Goal: Task Accomplishment & Management: Complete application form

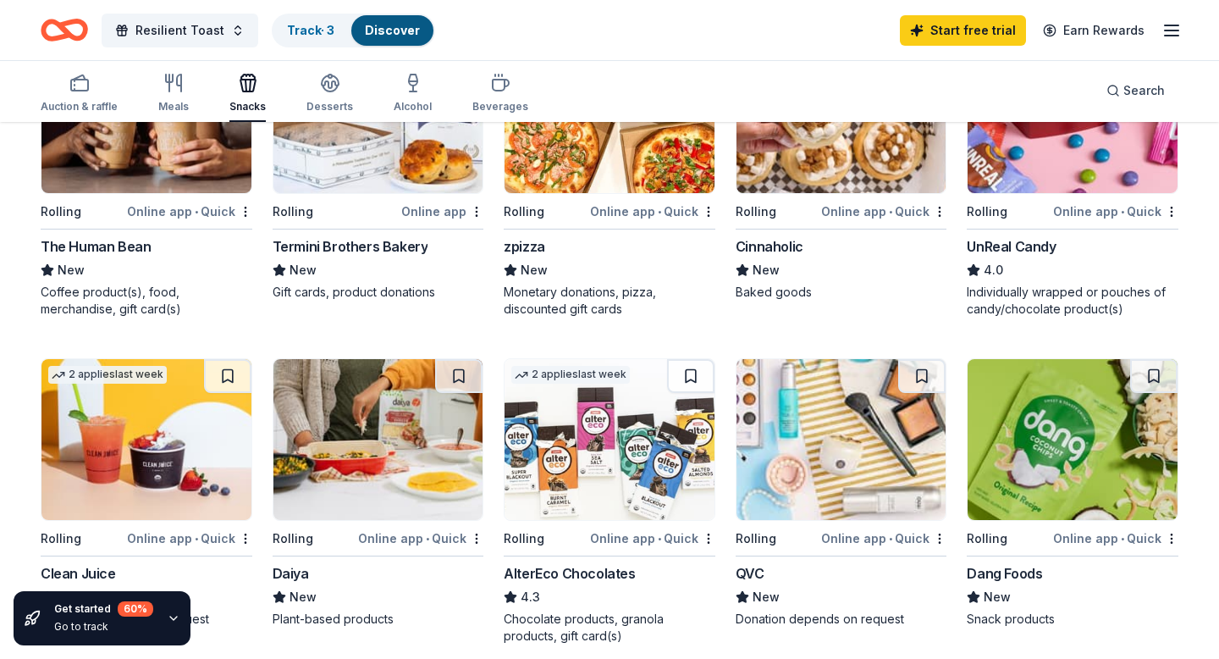
scroll to position [924, 0]
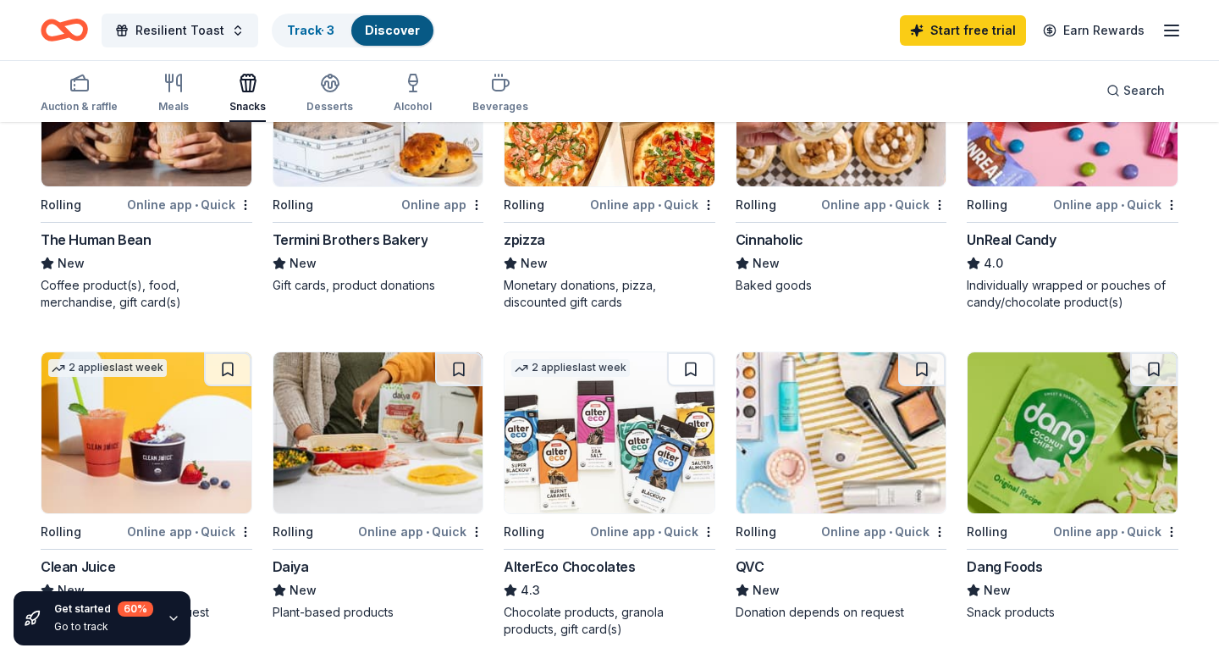
click at [408, 395] on img at bounding box center [378, 432] width 210 height 161
click at [200, 462] on img at bounding box center [146, 432] width 210 height 161
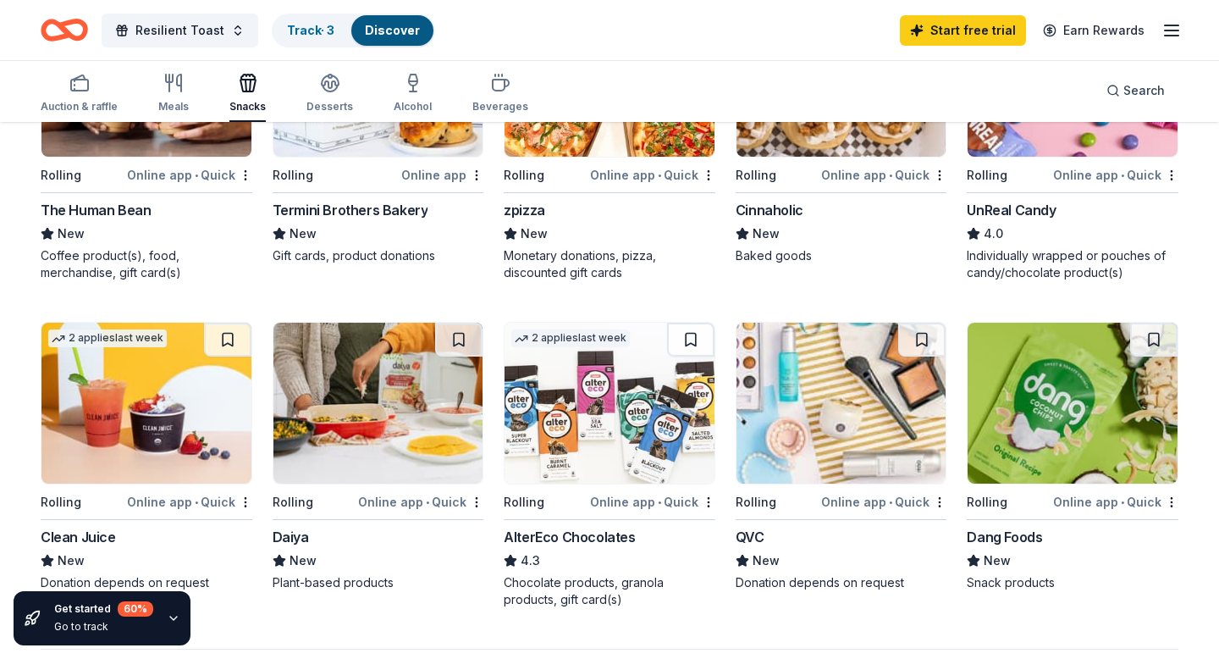
scroll to position [987, 0]
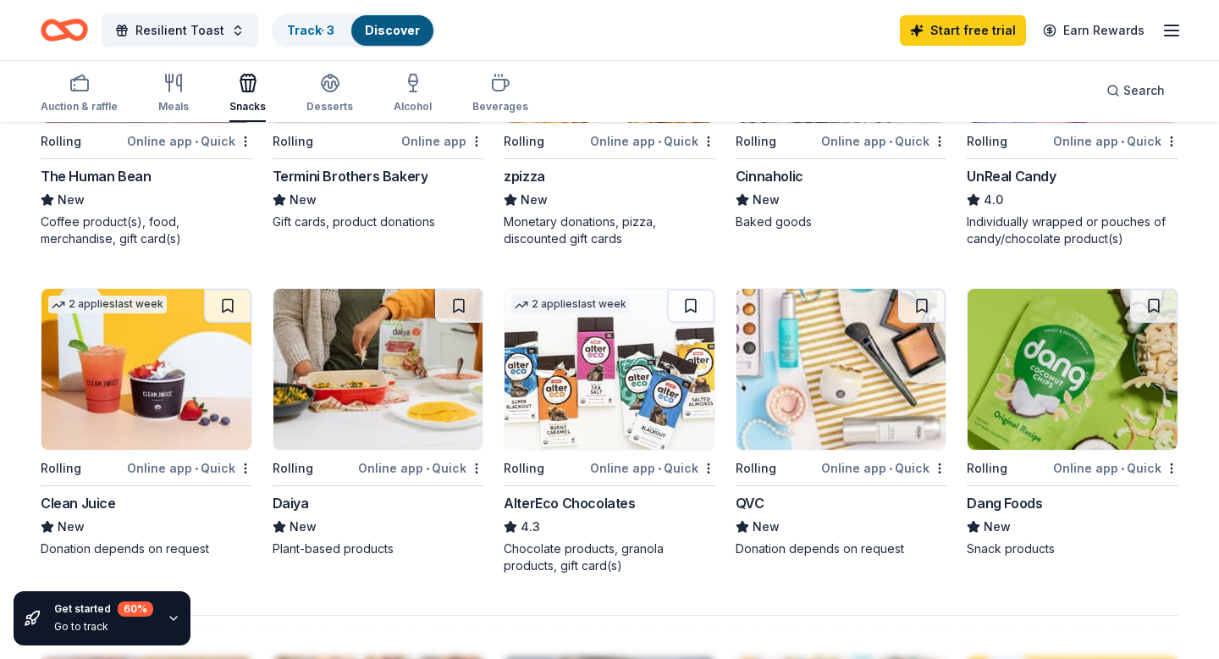
click at [613, 362] on img at bounding box center [610, 369] width 210 height 161
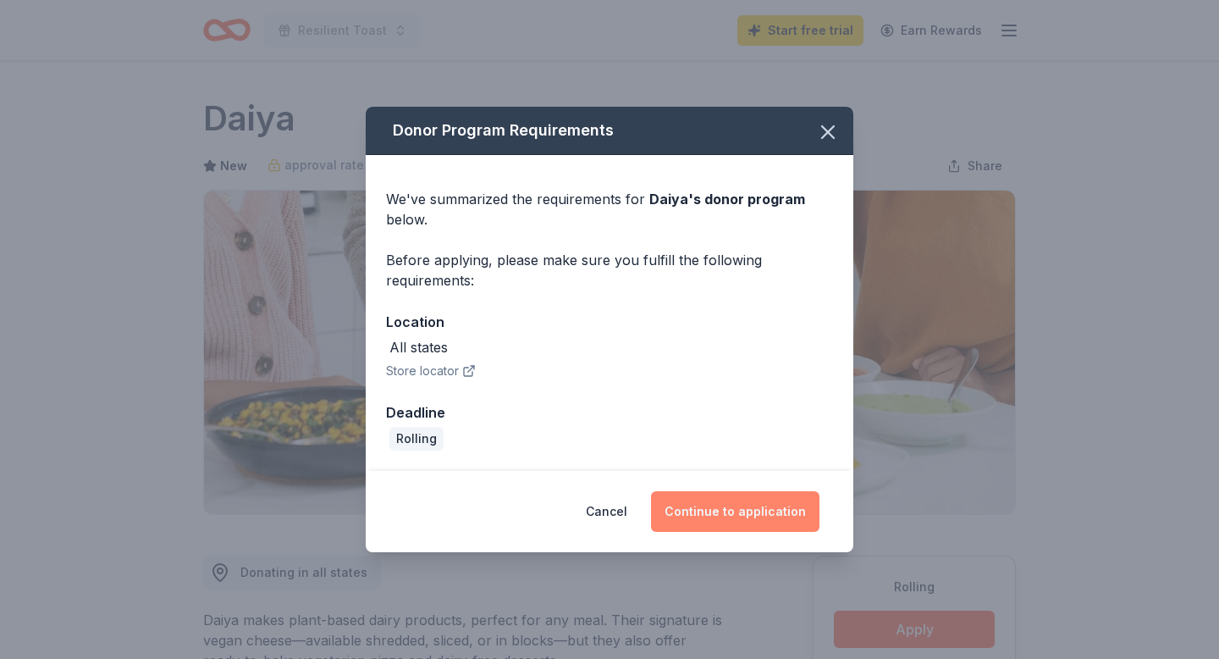
click at [766, 507] on button "Continue to application" at bounding box center [735, 511] width 168 height 41
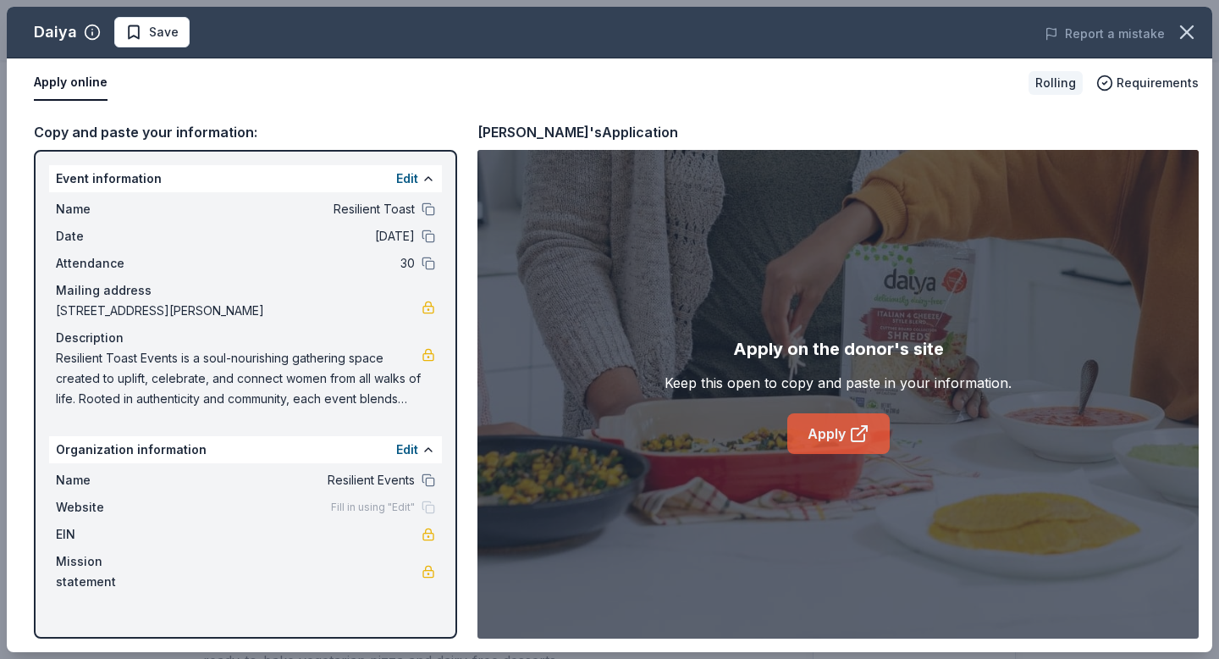
click at [831, 442] on link "Apply" at bounding box center [838, 433] width 102 height 41
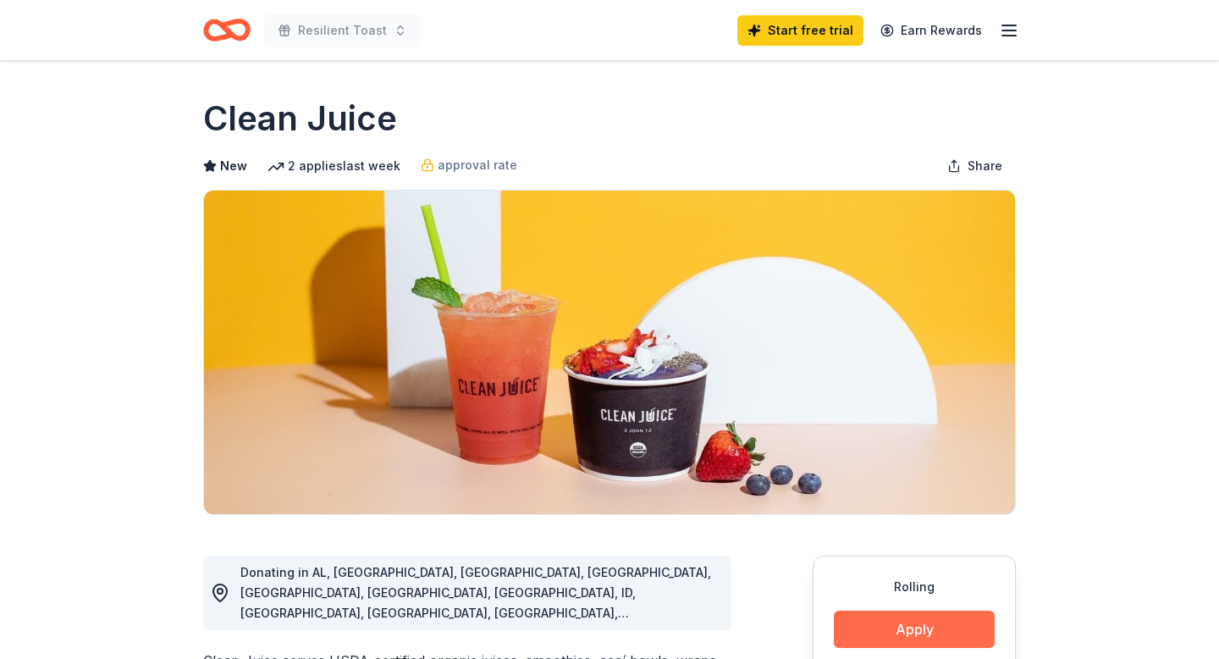
click at [918, 629] on button "Apply" at bounding box center [914, 628] width 161 height 37
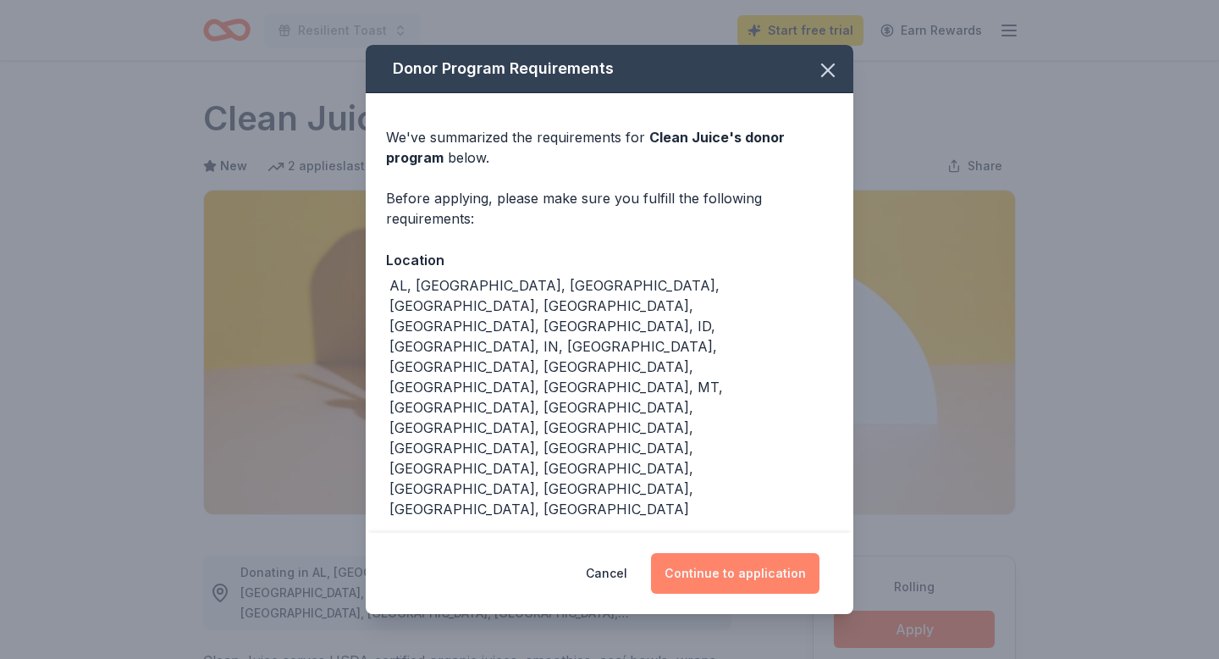
click at [781, 553] on button "Continue to application" at bounding box center [735, 573] width 168 height 41
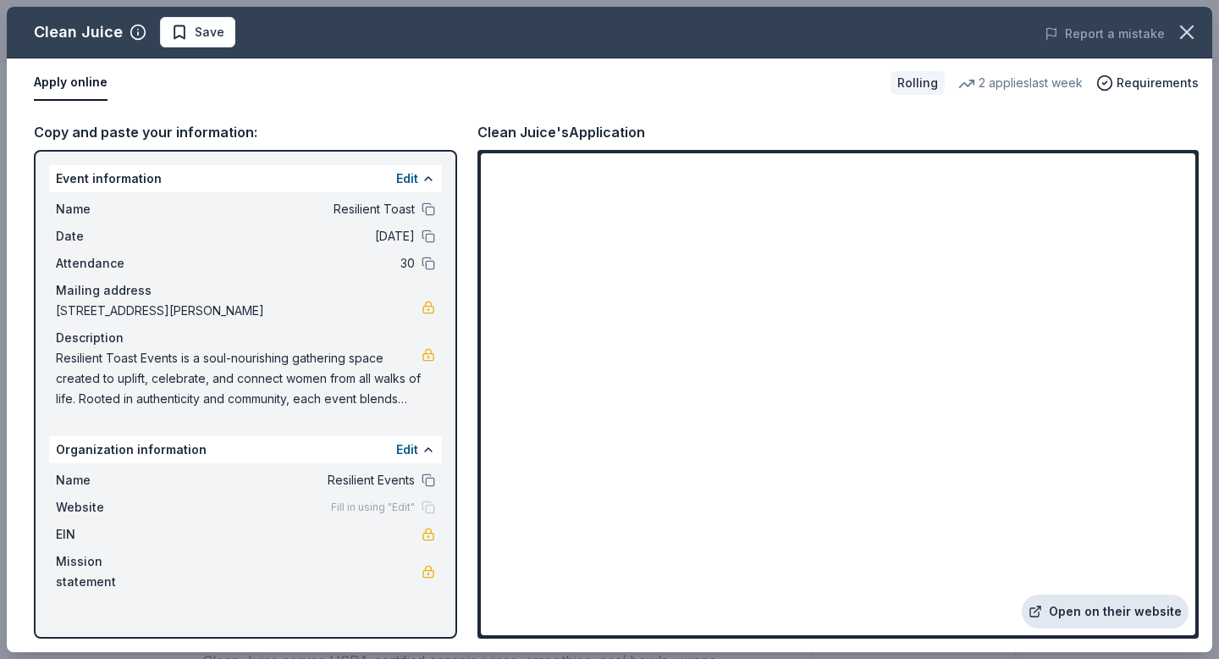
click at [1091, 616] on link "Open on their website" at bounding box center [1105, 611] width 167 height 34
